Goal: Information Seeking & Learning: Learn about a topic

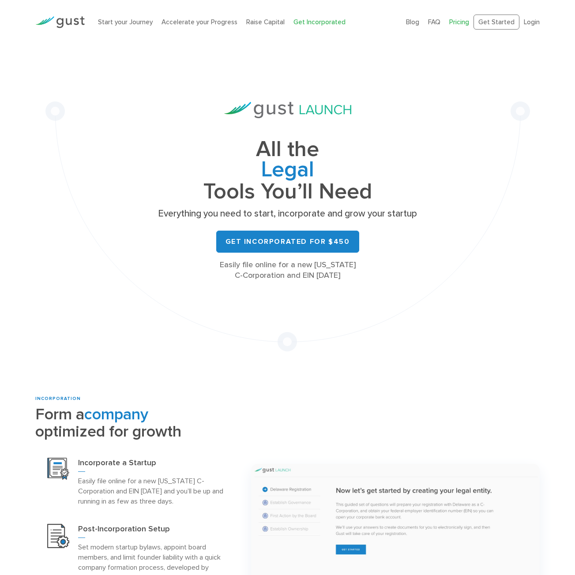
click at [466, 22] on link "Pricing" at bounding box center [459, 22] width 20 height 8
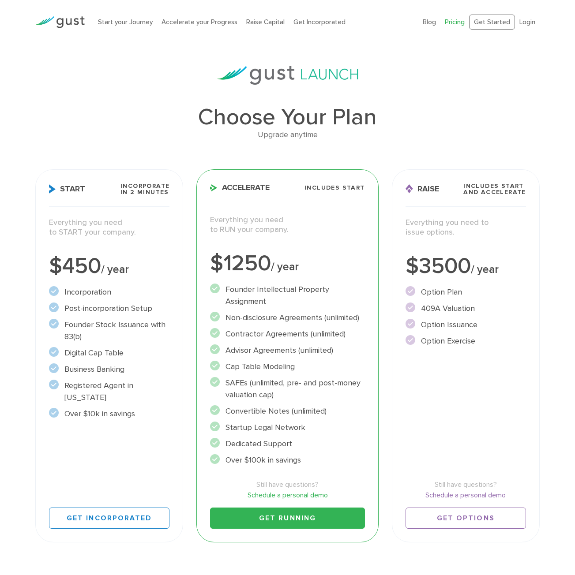
click at [142, 194] on span "Incorporate in 2 Minutes" at bounding box center [144, 189] width 49 height 12
drag, startPoint x: 136, startPoint y: 293, endPoint x: 142, endPoint y: 338, distance: 45.3
click at [142, 336] on ul "Incorporation" at bounding box center [109, 353] width 120 height 134
click at [139, 344] on ul "Incorporation" at bounding box center [109, 353] width 120 height 134
drag, startPoint x: 132, startPoint y: 348, endPoint x: 131, endPoint y: 307, distance: 41.0
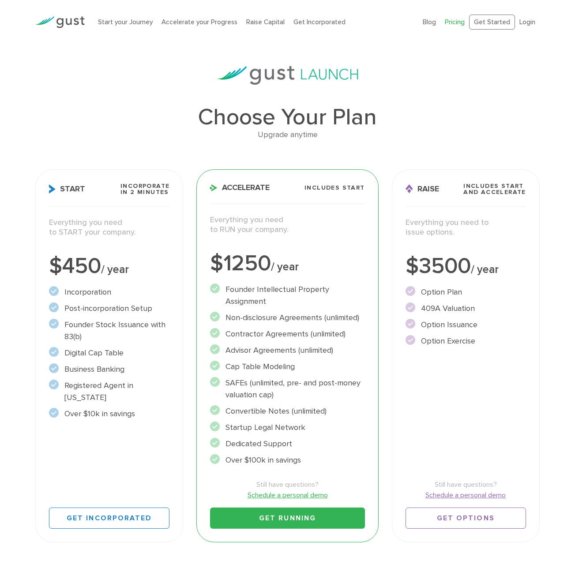
click at [131, 308] on ul "Incorporation" at bounding box center [109, 353] width 120 height 134
click at [131, 303] on li "Post-incorporation Setup" at bounding box center [109, 309] width 120 height 12
drag, startPoint x: 129, startPoint y: 257, endPoint x: 142, endPoint y: 333, distance: 77.0
click at [137, 319] on div "Start Incorporate in 2 Minutes Everything you need to START your company. $450 …" at bounding box center [109, 355] width 148 height 373
click at [142, 333] on li "Founder Stock Issuance with 83(b)" at bounding box center [109, 331] width 120 height 24
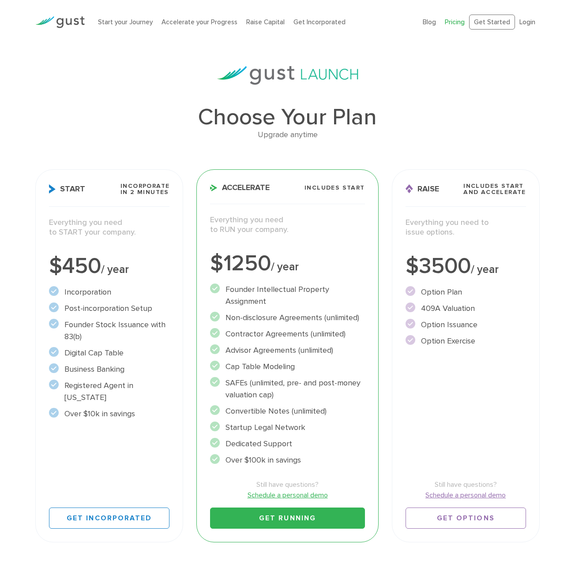
drag, startPoint x: 137, startPoint y: 341, endPoint x: 135, endPoint y: 369, distance: 27.9
click at [135, 366] on ul "Incorporation" at bounding box center [109, 353] width 120 height 134
drag, startPoint x: 135, startPoint y: 376, endPoint x: 142, endPoint y: 387, distance: 13.1
click at [136, 376] on ul "Incorporation" at bounding box center [109, 353] width 120 height 134
drag, startPoint x: 147, startPoint y: 398, endPoint x: 135, endPoint y: 360, distance: 39.8
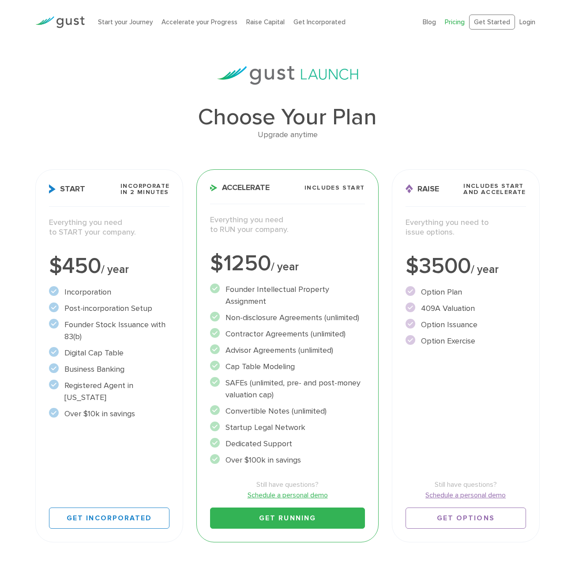
click at [136, 362] on ul "Incorporation" at bounding box center [109, 353] width 120 height 134
click at [134, 358] on li "Digital Cap Table" at bounding box center [109, 353] width 120 height 12
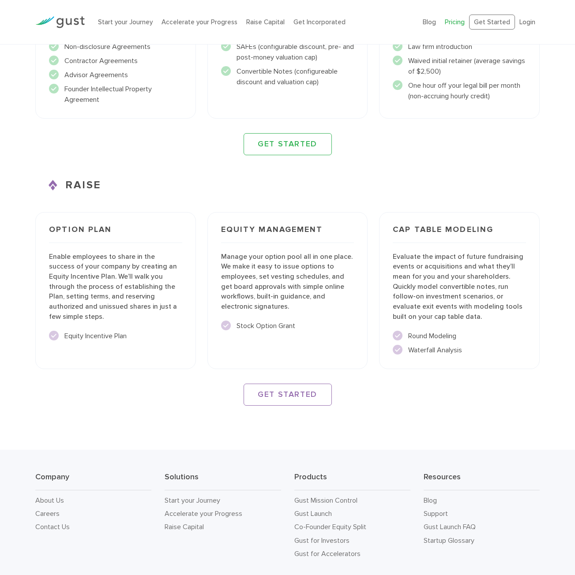
scroll to position [1141, 0]
